Goal: Check status

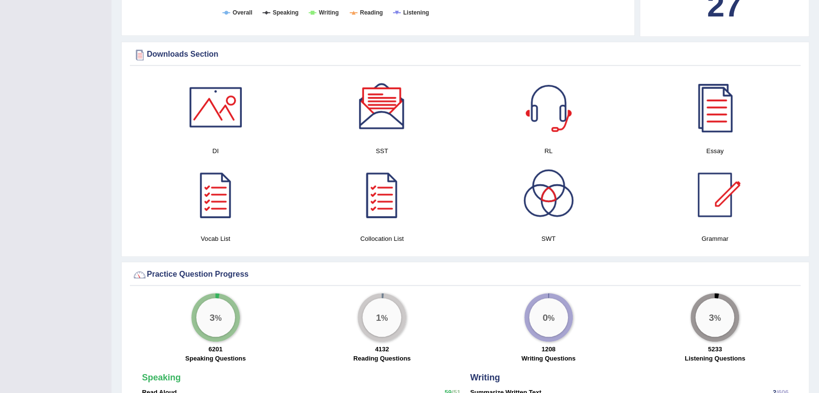
scroll to position [366, 0]
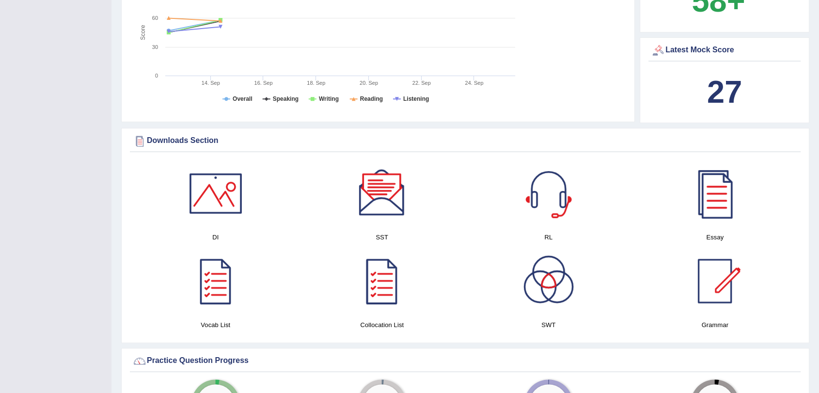
click at [375, 193] on div at bounding box center [382, 193] width 68 height 68
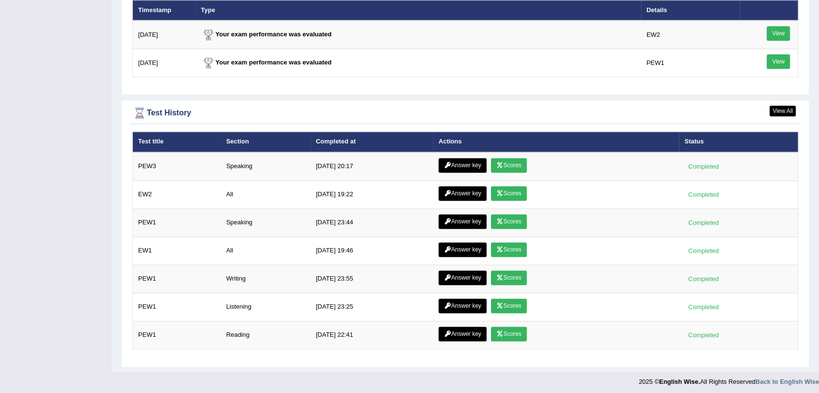
scroll to position [1227, 0]
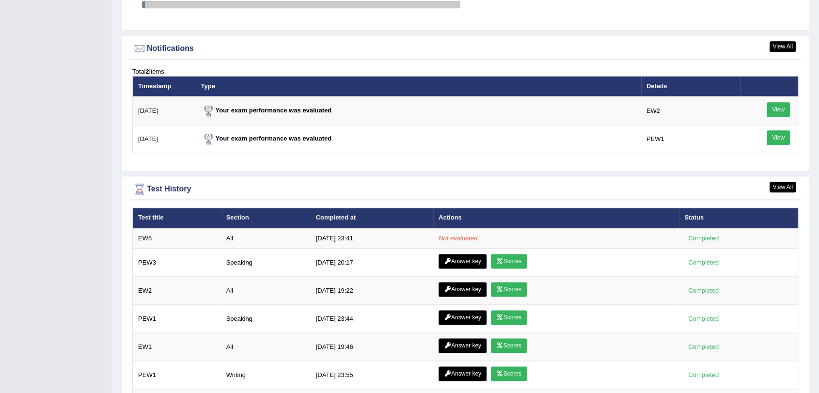
scroll to position [1247, 0]
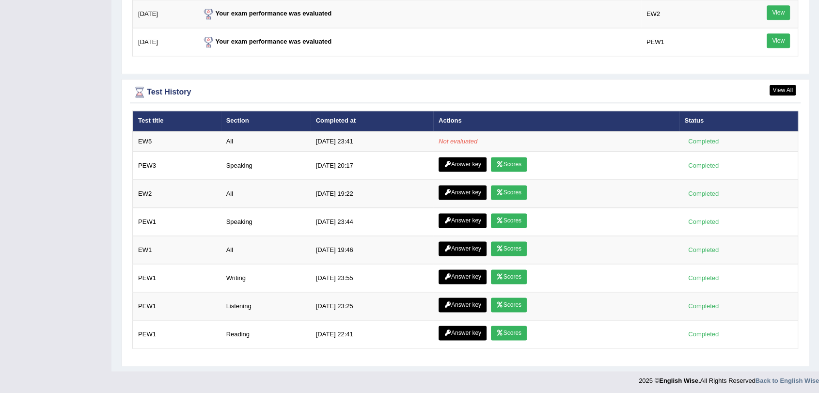
scroll to position [1194, 0]
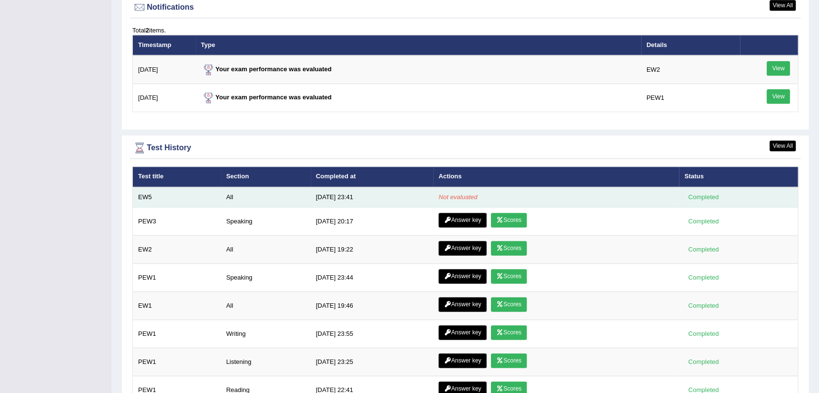
click at [395, 188] on td "[DATE] 23:41" at bounding box center [372, 197] width 123 height 20
click at [324, 201] on td "[DATE] 23:41" at bounding box center [372, 197] width 123 height 20
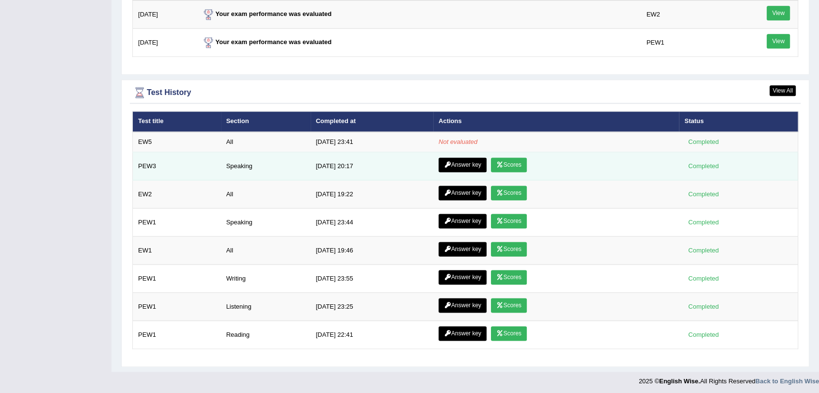
scroll to position [1247, 0]
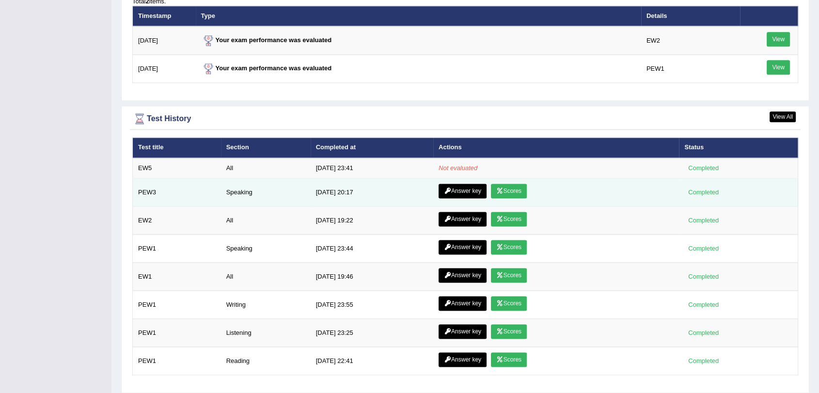
scroll to position [1247, 0]
